Goal: Information Seeking & Learning: Check status

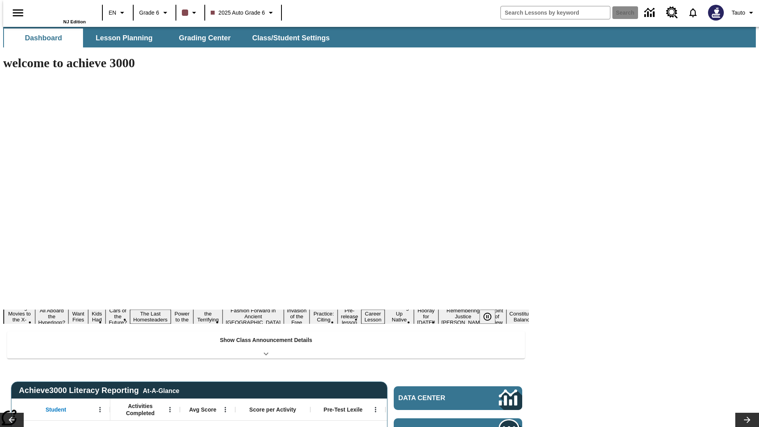
type input "-1"
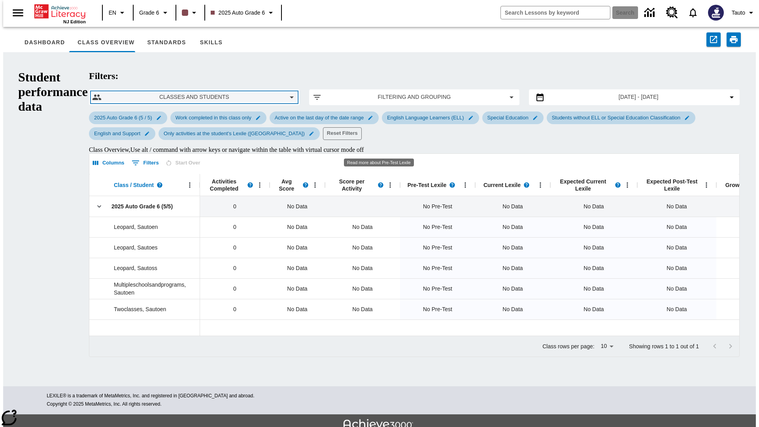
click at [134, 93] on span "Classes and Students" at bounding box center [194, 97] width 173 height 8
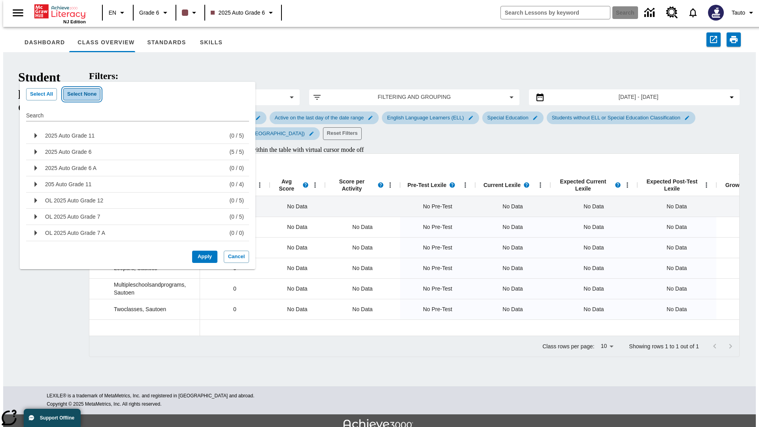
click at [78, 94] on button "Select None" at bounding box center [81, 94] width 37 height 12
click at [68, 135] on p "2025 Auto Grade 11" at bounding box center [69, 136] width 49 height 8
click at [202, 257] on button "Apply" at bounding box center [204, 257] width 25 height 12
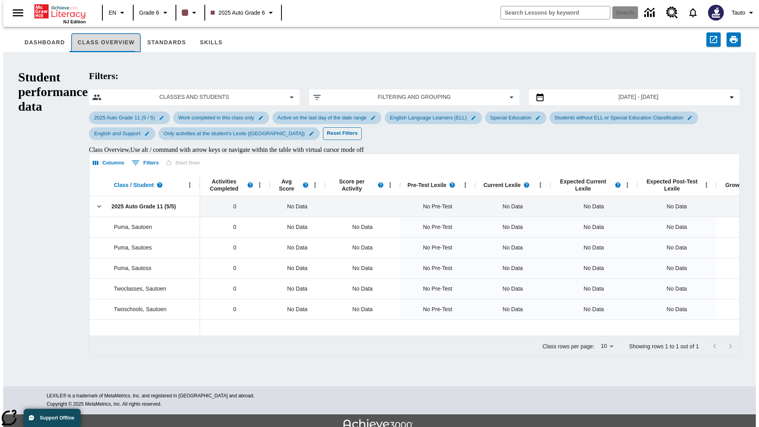
click at [99, 43] on button "Class Overview" at bounding box center [106, 42] width 70 height 19
click at [201, 43] on button "Skills" at bounding box center [211, 42] width 38 height 19
